Goal: Find specific fact: Find specific fact

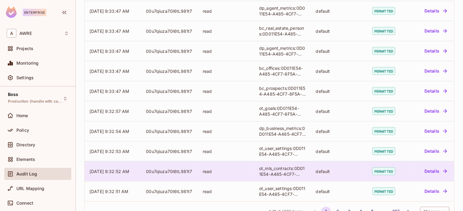
scroll to position [189, 0]
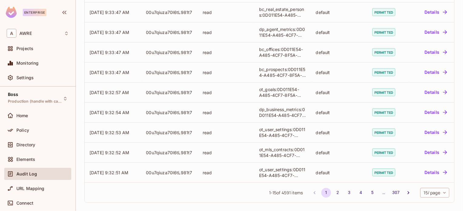
click at [432, 194] on body "Enterprise A AWRE Projects Monitoring Settings Boss Production (handle with car…" at bounding box center [231, 105] width 463 height 211
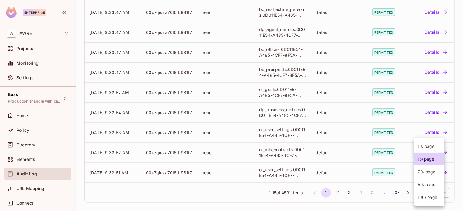
click at [427, 183] on li "50 / page" at bounding box center [429, 184] width 30 height 13
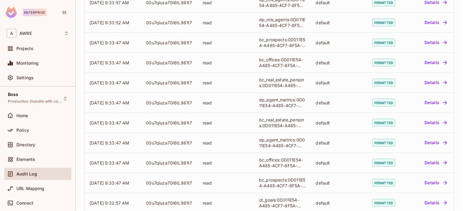
scroll to position [0, 0]
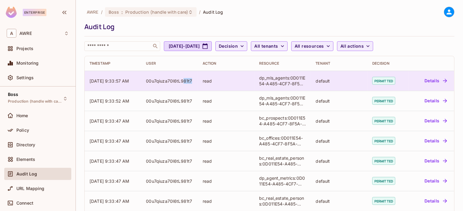
drag, startPoint x: 192, startPoint y: 80, endPoint x: 183, endPoint y: 81, distance: 8.5
click at [183, 81] on td "00u7qiuza70I6tL981t7" at bounding box center [169, 81] width 56 height 20
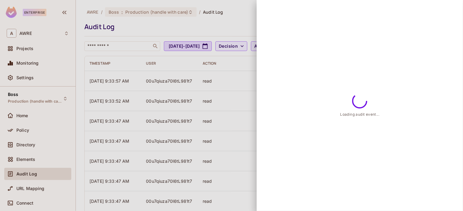
click at [171, 83] on div at bounding box center [231, 105] width 463 height 211
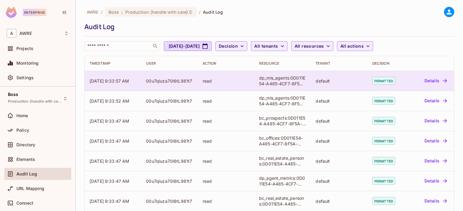
drag, startPoint x: 171, startPoint y: 81, endPoint x: 161, endPoint y: 83, distance: 9.6
click at [161, 83] on div "00u7qiuza70I6tL981t7" at bounding box center [169, 81] width 47 height 6
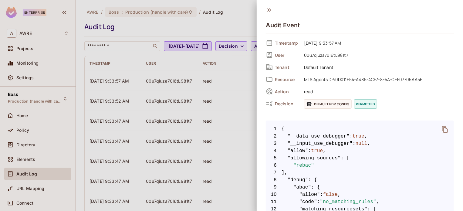
click at [326, 58] on span "00u7qiuza70I6tL981t7" at bounding box center [377, 54] width 153 height 7
click at [326, 56] on span "00u7qiuza70I6tL981t7" at bounding box center [377, 54] width 153 height 7
copy span "00u7qiuza70I6tL981t7"
